Goal: Transaction & Acquisition: Purchase product/service

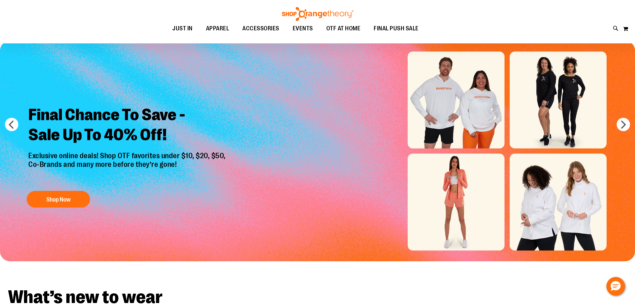
scroll to position [33, 0]
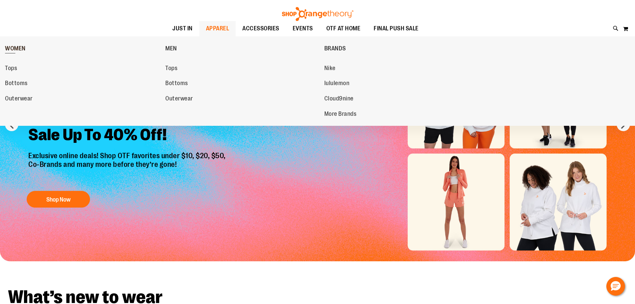
click at [18, 45] on link "WOMEN" at bounding box center [83, 48] width 157 height 17
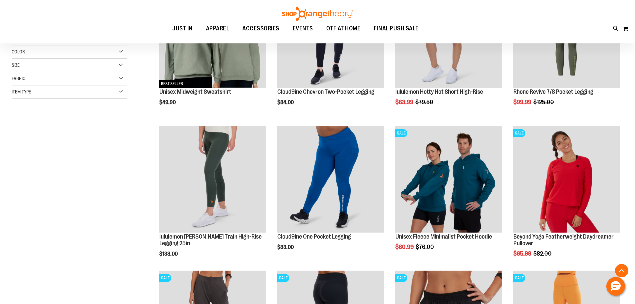
scroll to position [166, 0]
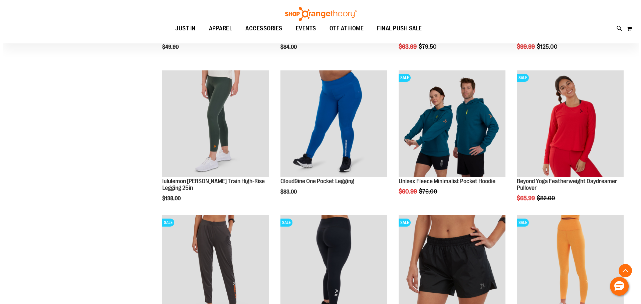
scroll to position [300, 0]
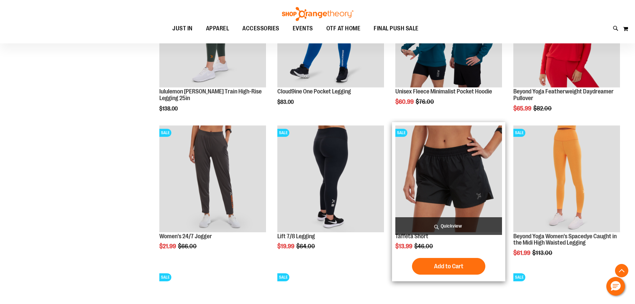
click at [452, 229] on span "Quickview" at bounding box center [449, 226] width 107 height 18
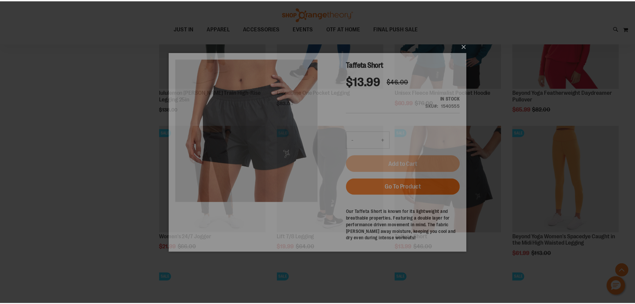
scroll to position [0, 0]
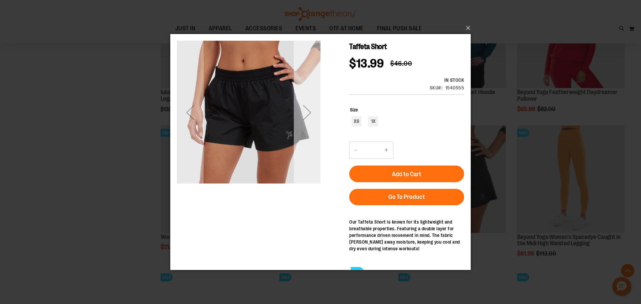
click at [308, 112] on div "Next" at bounding box center [307, 112] width 27 height 27
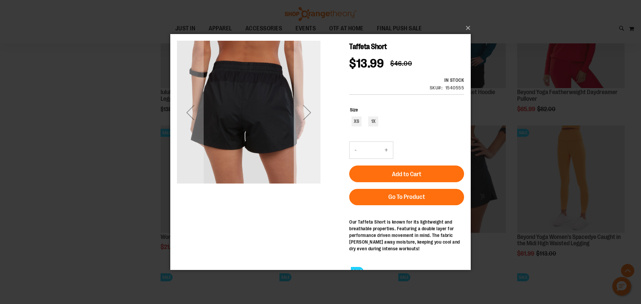
click at [308, 112] on div "Next" at bounding box center [307, 112] width 27 height 27
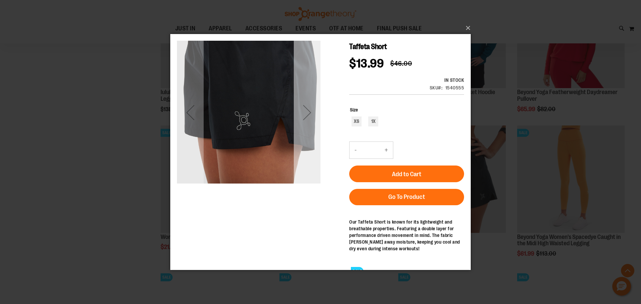
click at [308, 112] on div "Next" at bounding box center [307, 112] width 27 height 27
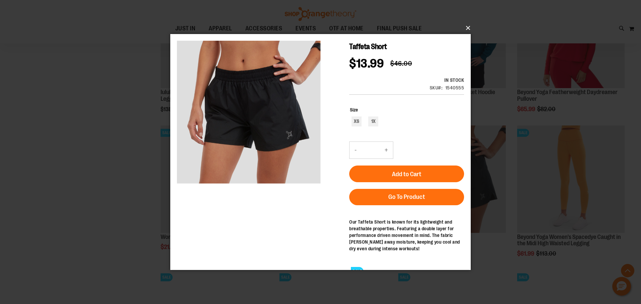
click at [464, 29] on button "×" at bounding box center [322, 28] width 300 height 15
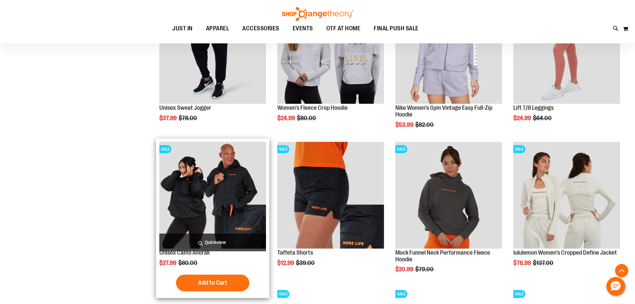
scroll to position [633, 0]
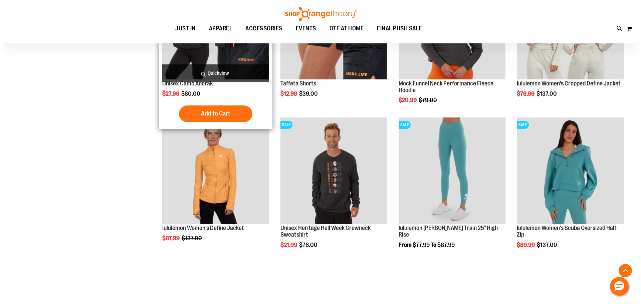
scroll to position [767, 0]
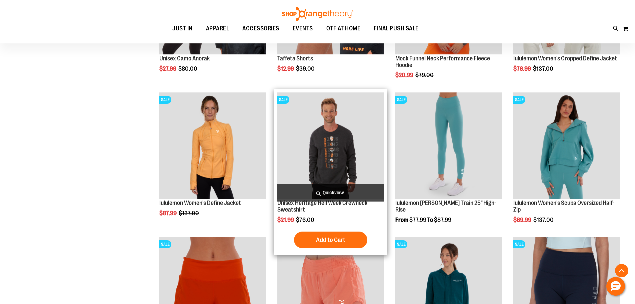
click at [312, 195] on span "Quickview" at bounding box center [331, 193] width 107 height 18
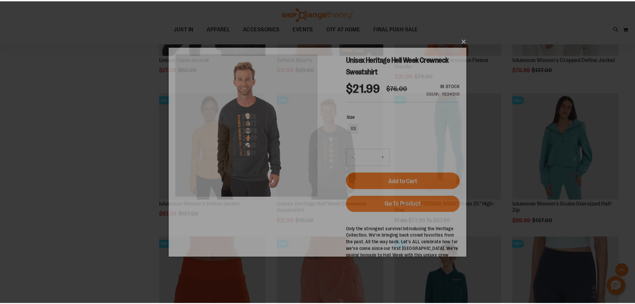
scroll to position [0, 0]
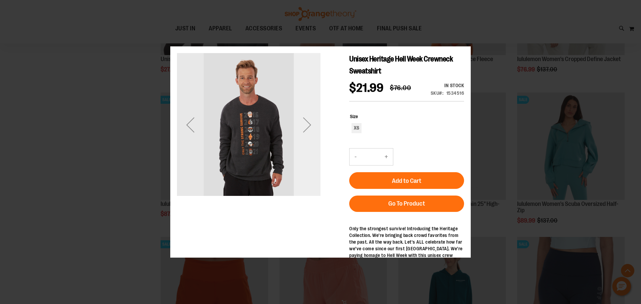
click at [308, 138] on div "Next" at bounding box center [307, 124] width 27 height 143
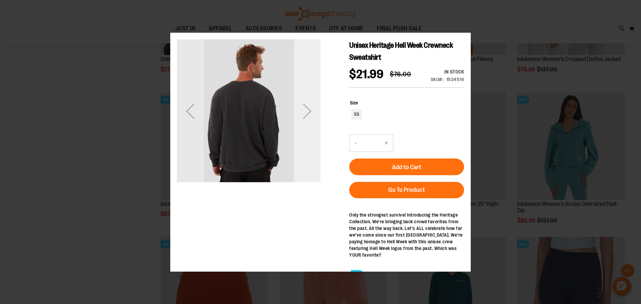
click at [308, 126] on div "Next" at bounding box center [307, 110] width 27 height 143
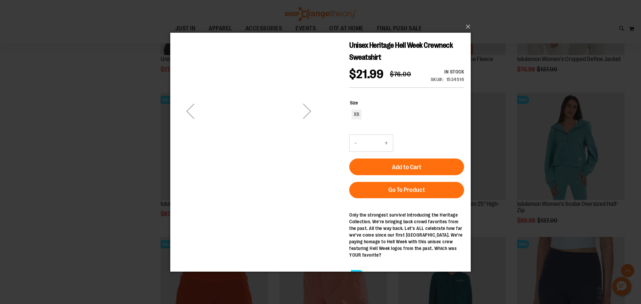
click at [308, 126] on div "Next" at bounding box center [307, 110] width 27 height 143
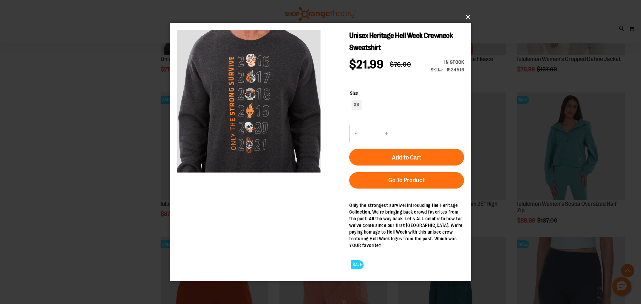
click at [466, 19] on button "×" at bounding box center [322, 17] width 300 height 15
